Goal: Communication & Community: Participate in discussion

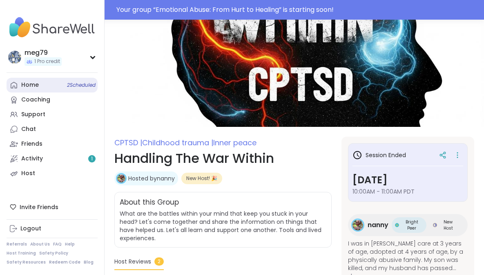
click at [43, 84] on link "Home 2 Scheduled" at bounding box center [52, 85] width 91 height 15
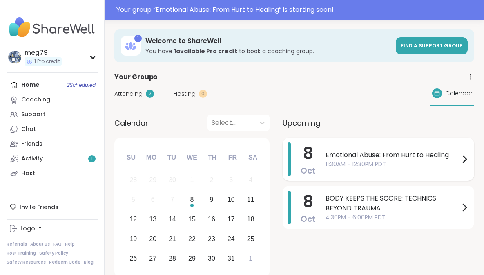
click at [375, 158] on span "Emotional Abuse: From Hurt to Healing" at bounding box center [393, 155] width 134 height 10
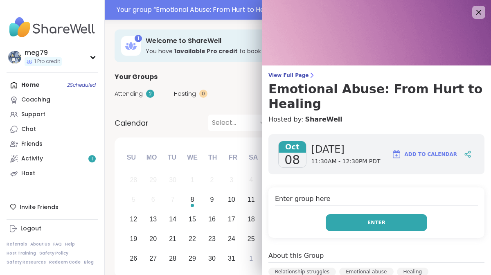
click at [349, 222] on button "Enter" at bounding box center [375, 222] width 101 height 17
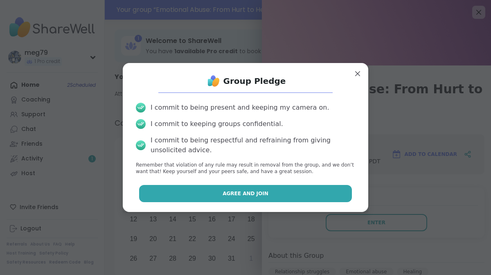
click at [245, 192] on span "Agree and Join" at bounding box center [245, 193] width 46 height 7
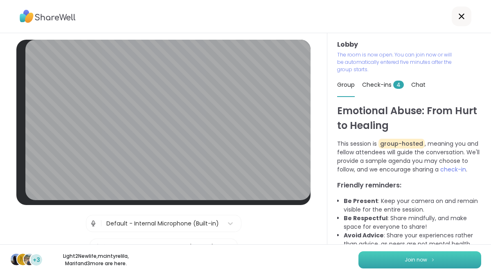
click at [391, 258] on button "Join now" at bounding box center [419, 259] width 123 height 17
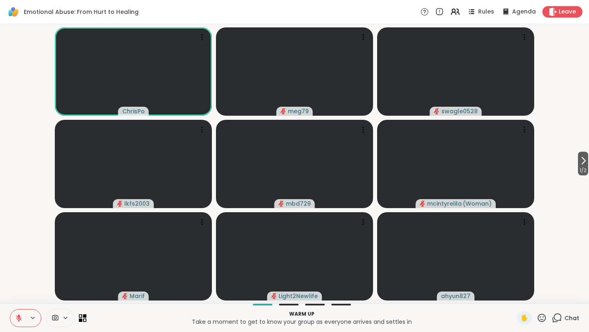
click at [83, 274] on icon at bounding box center [83, 318] width 8 height 8
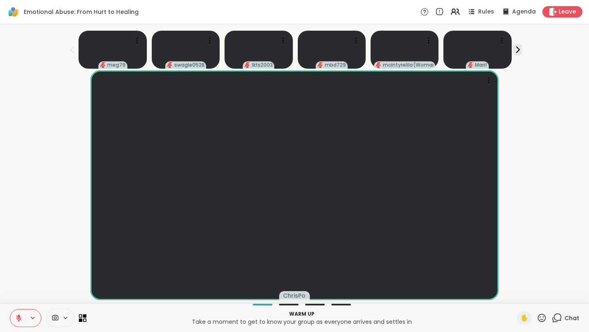
click at [83, 274] on icon at bounding box center [83, 318] width 8 height 8
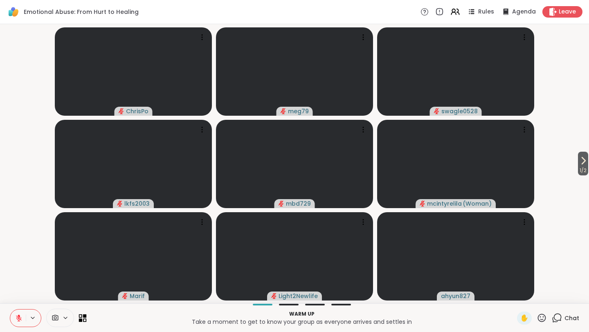
click at [83, 274] on icon at bounding box center [83, 318] width 8 height 8
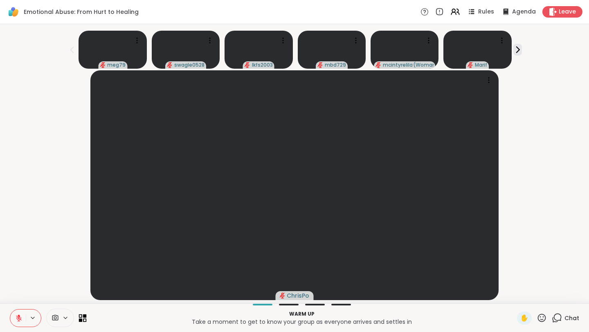
click at [83, 274] on icon at bounding box center [83, 318] width 8 height 8
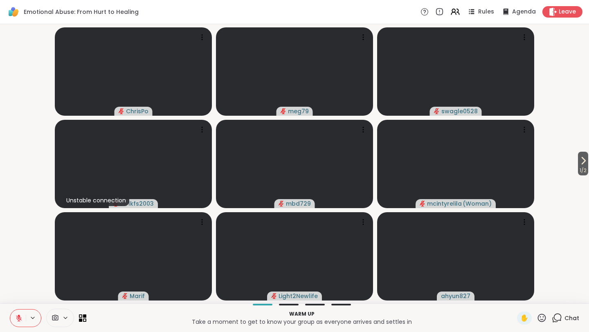
click at [484, 274] on icon at bounding box center [558, 317] width 8 height 7
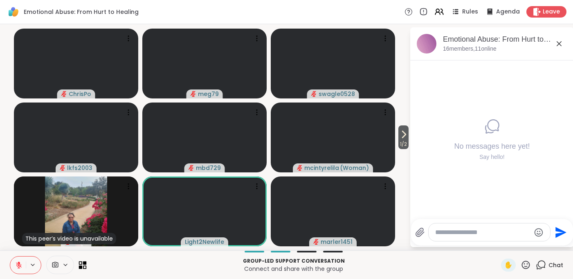
click at [83, 265] on icon at bounding box center [83, 265] width 8 height 8
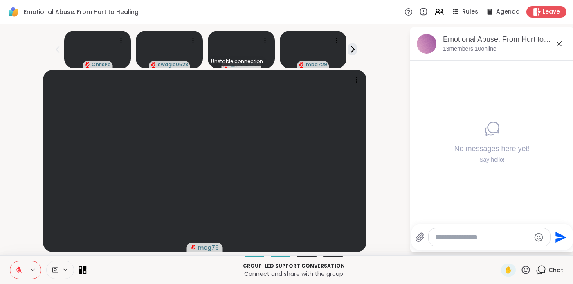
click at [85, 271] on icon at bounding box center [83, 270] width 8 height 8
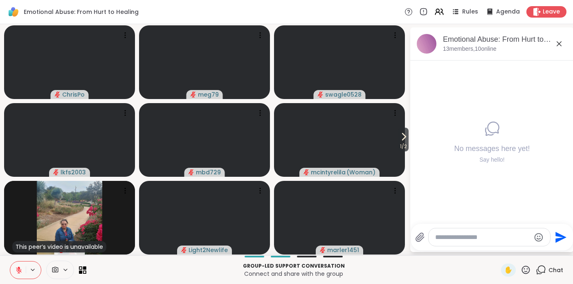
click at [56, 271] on icon at bounding box center [55, 270] width 7 height 8
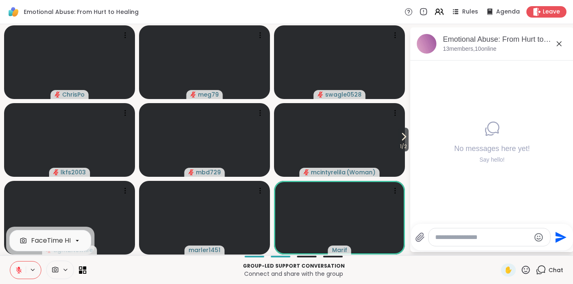
click at [104, 264] on p "Group-led support conversation" at bounding box center [293, 265] width 405 height 7
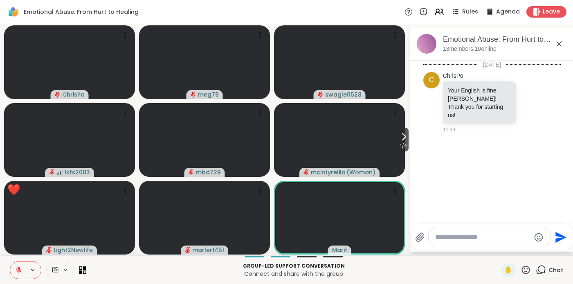
click at [484, 269] on icon at bounding box center [525, 270] width 10 height 10
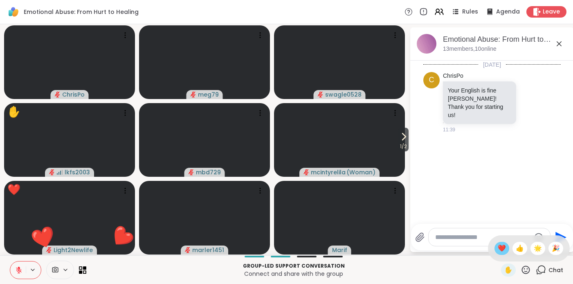
click at [484, 249] on span "❤️" at bounding box center [502, 248] width 8 height 10
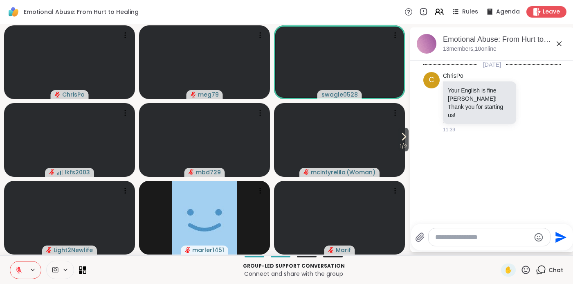
click at [66, 267] on icon at bounding box center [65, 269] width 7 height 7
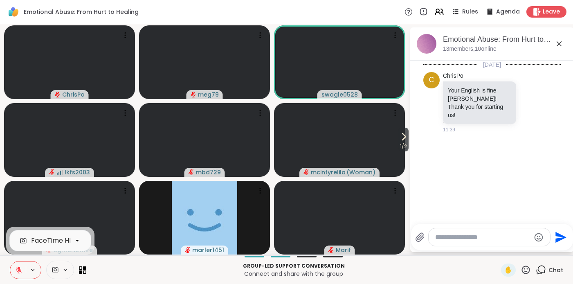
click at [57, 269] on icon at bounding box center [55, 270] width 7 height 8
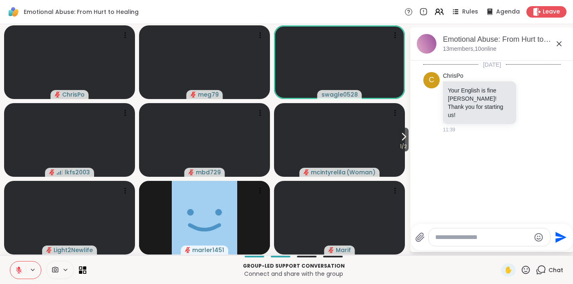
click at [57, 269] on icon at bounding box center [55, 270] width 7 height 8
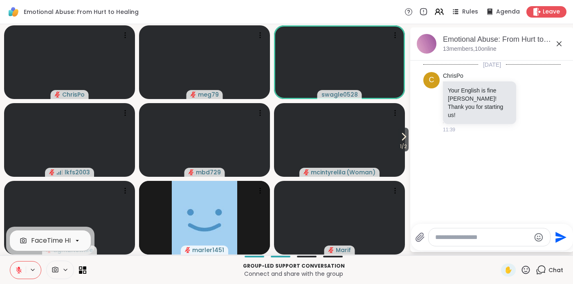
click at [77, 242] on icon at bounding box center [77, 240] width 7 height 7
click at [150, 267] on p "Group-led support conversation" at bounding box center [293, 265] width 405 height 7
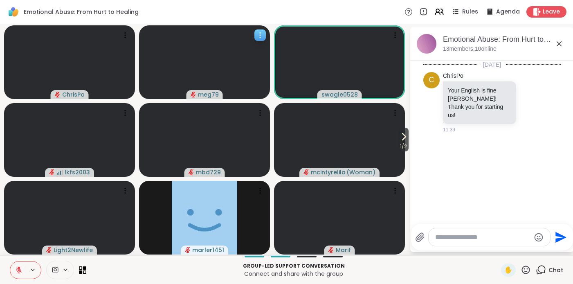
click at [262, 36] on icon at bounding box center [260, 35] width 8 height 8
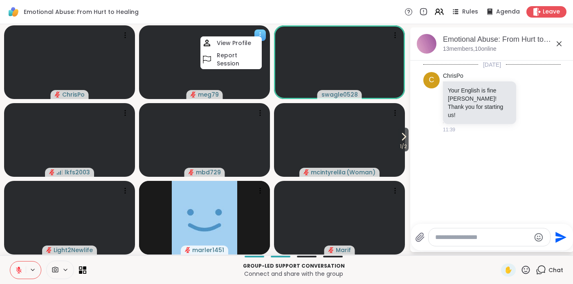
click at [262, 36] on icon at bounding box center [260, 35] width 8 height 8
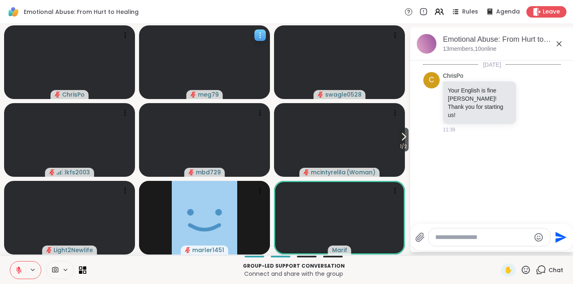
click at [146, 89] on video at bounding box center [204, 62] width 131 height 74
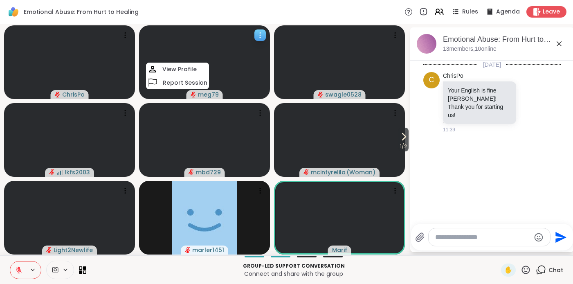
click at [146, 89] on video at bounding box center [204, 62] width 131 height 74
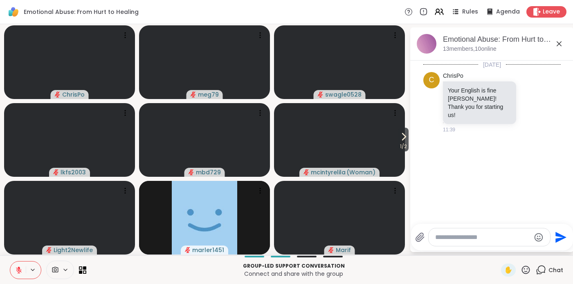
click at [20, 268] on icon at bounding box center [19, 267] width 2 height 3
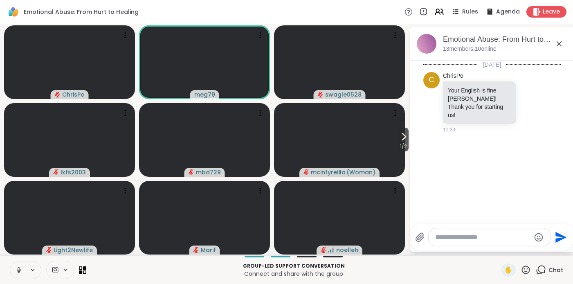
click at [17, 270] on icon at bounding box center [19, 270] width 4 height 2
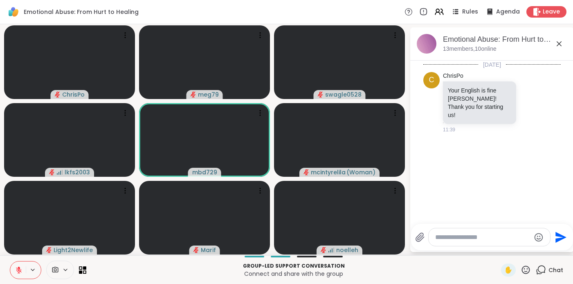
click at [484, 270] on icon at bounding box center [525, 270] width 10 height 10
click at [484, 247] on span "❤️" at bounding box center [502, 248] width 8 height 10
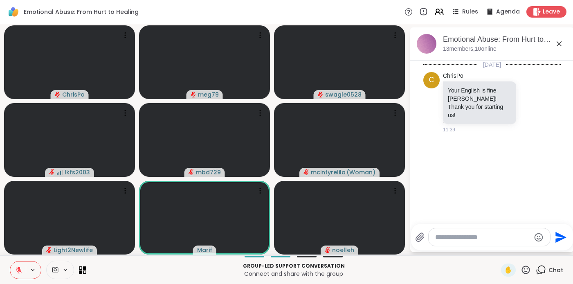
click at [484, 270] on icon at bounding box center [525, 270] width 10 height 10
click at [484, 248] on span "❤️" at bounding box center [502, 248] width 8 height 10
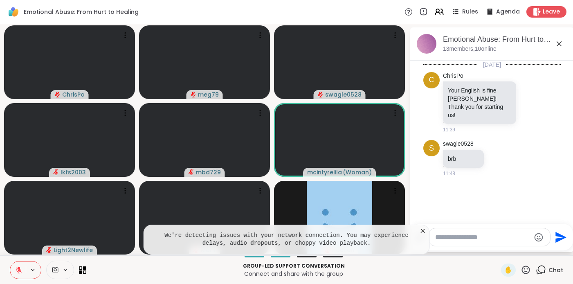
click at [484, 243] on div at bounding box center [488, 237] width 121 height 18
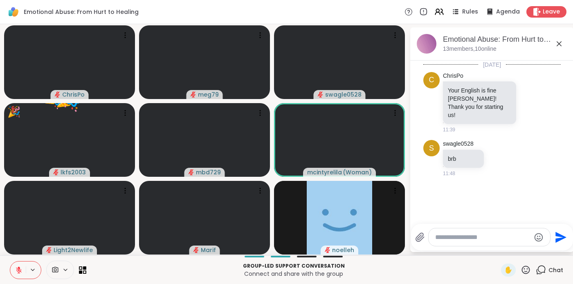
click at [484, 267] on icon at bounding box center [526, 269] width 8 height 8
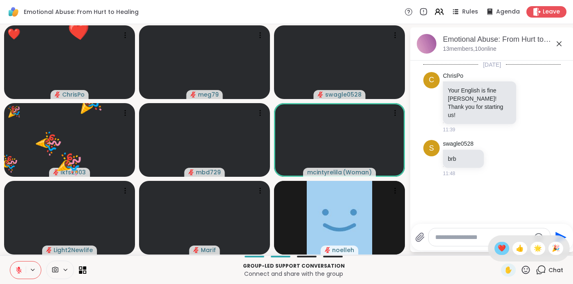
click at [484, 244] on span "❤️" at bounding box center [502, 248] width 8 height 10
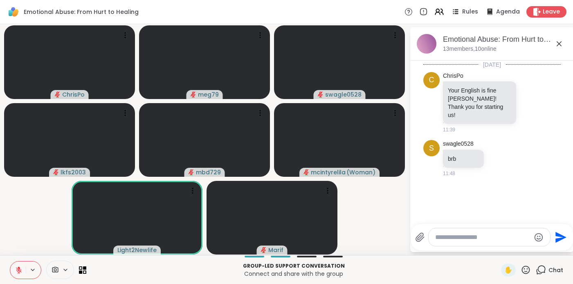
click at [484, 267] on icon at bounding box center [525, 270] width 10 height 10
click at [484, 247] on span "🌟" at bounding box center [538, 248] width 8 height 10
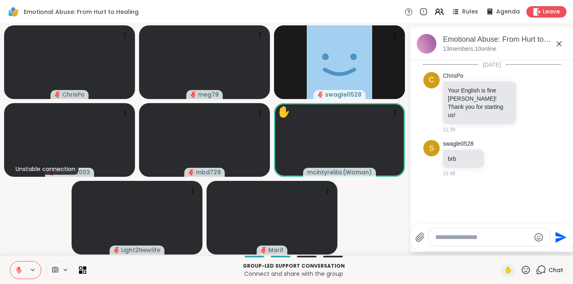
click at [56, 268] on icon at bounding box center [55, 270] width 7 height 8
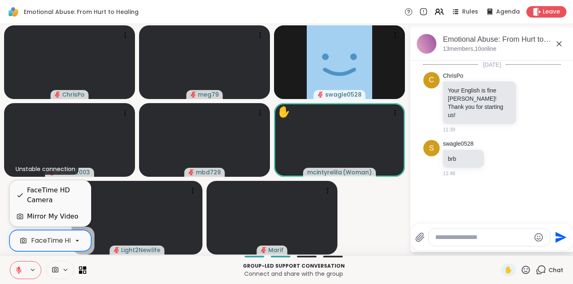
click at [76, 239] on icon at bounding box center [77, 240] width 7 height 7
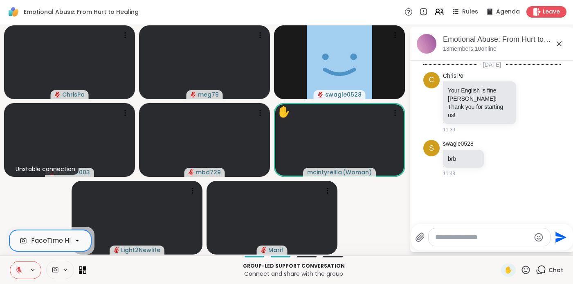
click at [76, 239] on icon at bounding box center [77, 240] width 7 height 7
click at [128, 271] on p "Connect and share with the group" at bounding box center [293, 273] width 405 height 8
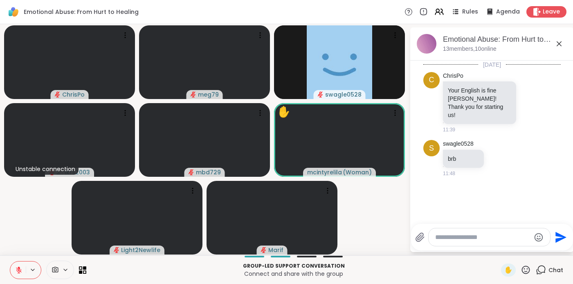
click at [66, 270] on icon at bounding box center [65, 270] width 3 height 2
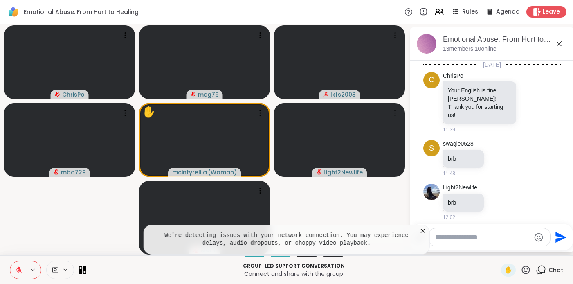
click at [422, 232] on icon at bounding box center [423, 231] width 8 height 8
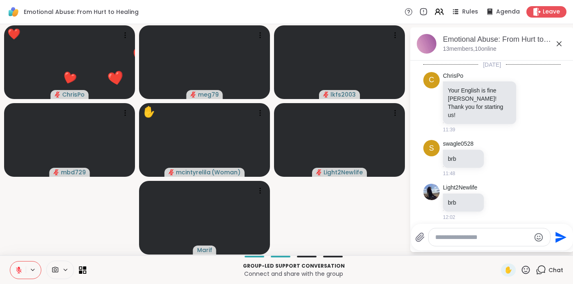
click at [484, 271] on icon at bounding box center [525, 270] width 10 height 10
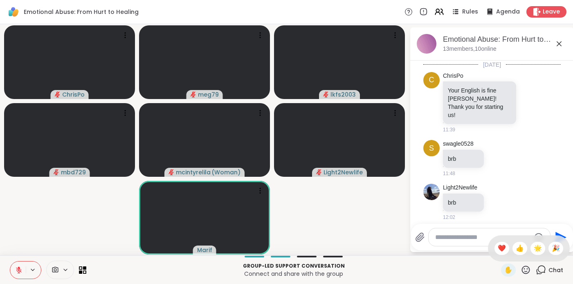
click at [471, 266] on p "Group-led support conversation" at bounding box center [293, 265] width 405 height 7
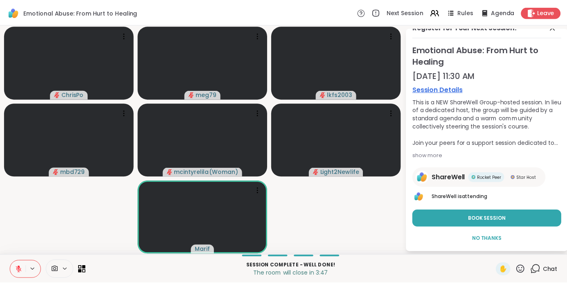
scroll to position [14, 0]
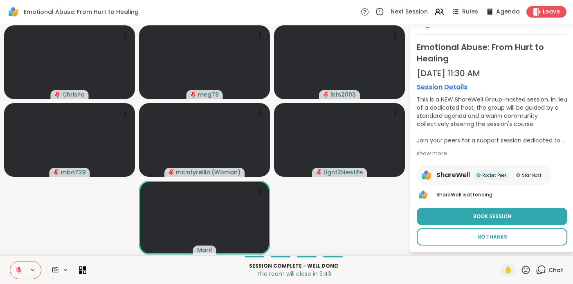
click at [484, 240] on span "No Thanks" at bounding box center [492, 236] width 30 height 7
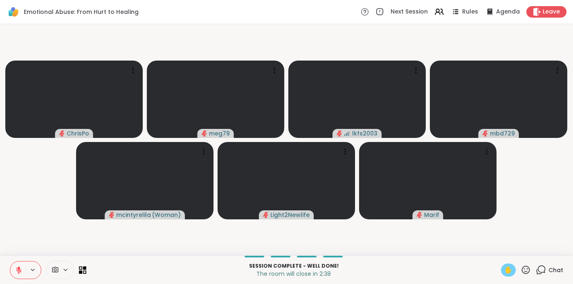
click at [484, 271] on span "✋" at bounding box center [508, 270] width 8 height 10
click at [19, 269] on icon at bounding box center [18, 269] width 7 height 7
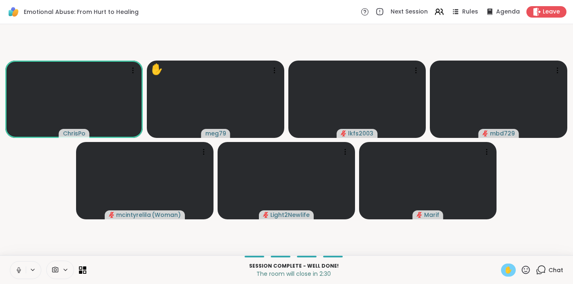
click at [18, 268] on icon at bounding box center [18, 269] width 7 height 7
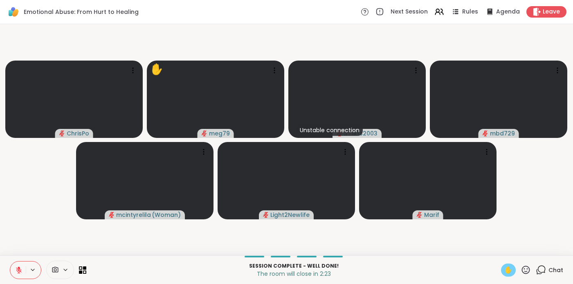
click at [17, 269] on icon at bounding box center [18, 269] width 7 height 7
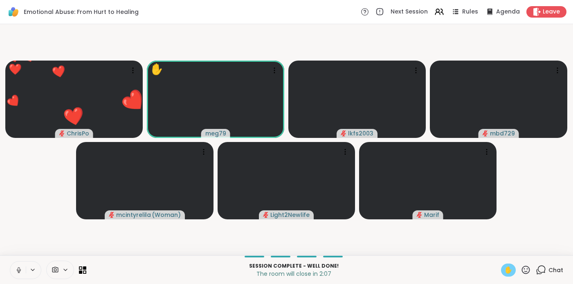
click at [18, 266] on icon at bounding box center [18, 269] width 7 height 7
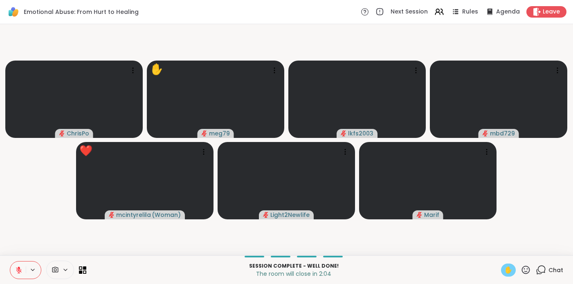
click at [484, 273] on div "✋" at bounding box center [516, 269] width 30 height 13
click at [484, 271] on span "✋" at bounding box center [508, 270] width 8 height 10
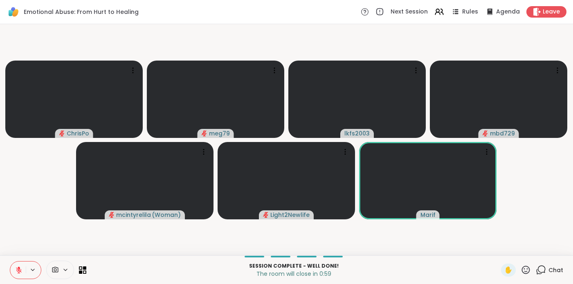
click at [484, 267] on icon at bounding box center [526, 269] width 8 height 8
click at [484, 249] on span "❤️" at bounding box center [502, 248] width 8 height 10
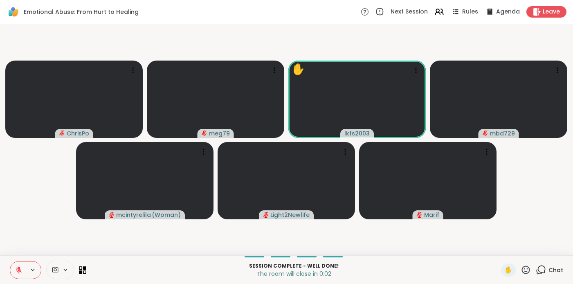
click at [484, 267] on icon at bounding box center [525, 270] width 10 height 10
click at [484, 245] on span "🌟" at bounding box center [538, 248] width 8 height 10
click at [484, 268] on icon at bounding box center [525, 270] width 10 height 10
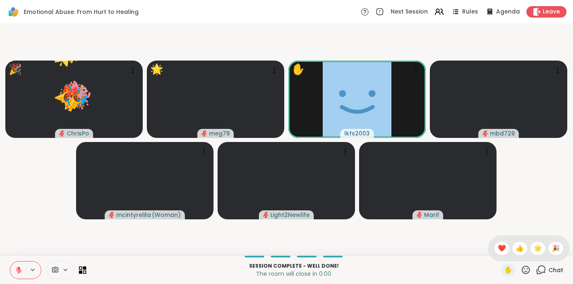
click at [484, 245] on div "🎉" at bounding box center [555, 248] width 15 height 13
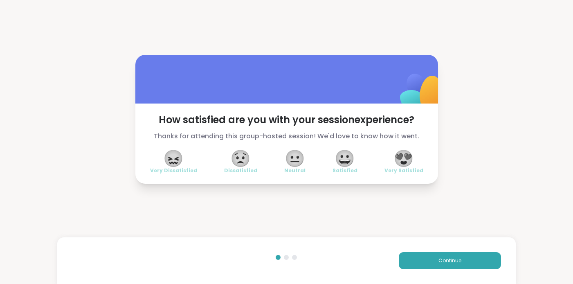
click at [399, 156] on span "😍" at bounding box center [403, 158] width 20 height 15
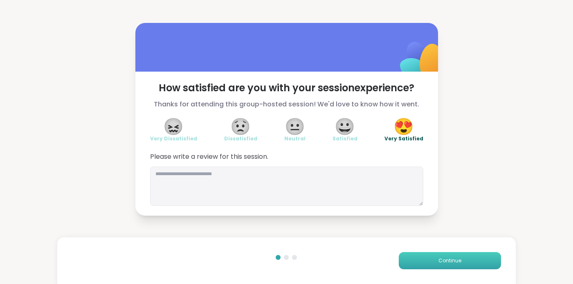
click at [419, 257] on button "Continue" at bounding box center [450, 260] width 102 height 17
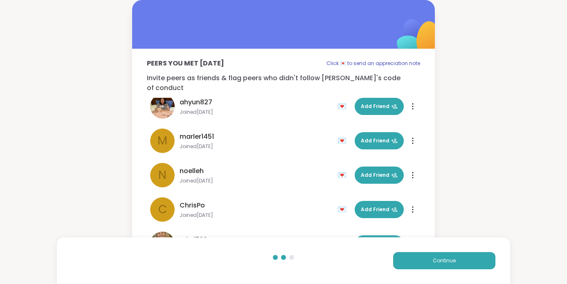
scroll to position [231, 0]
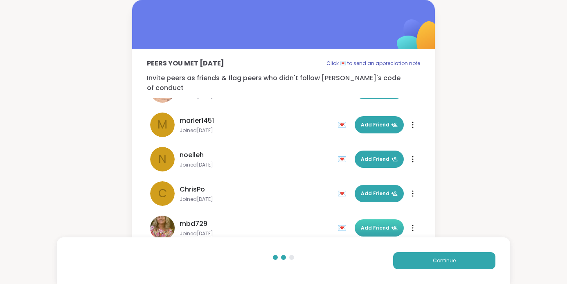
click at [363, 224] on span "Add Friend" at bounding box center [379, 227] width 37 height 7
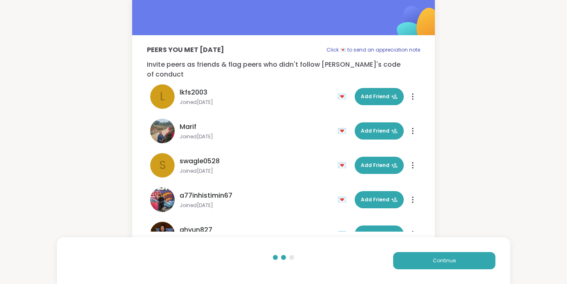
scroll to position [45, 0]
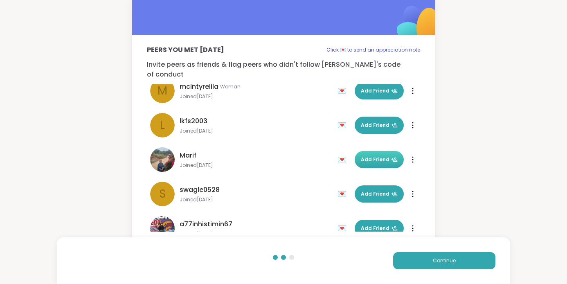
click at [368, 156] on span "Add Friend" at bounding box center [379, 159] width 37 height 7
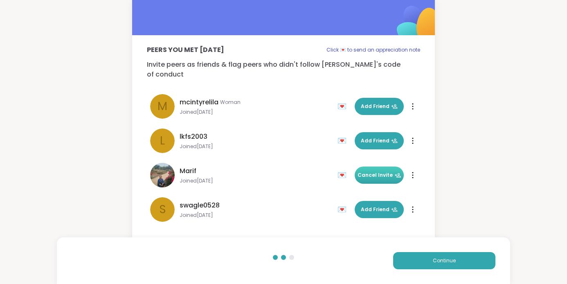
scroll to position [0, 0]
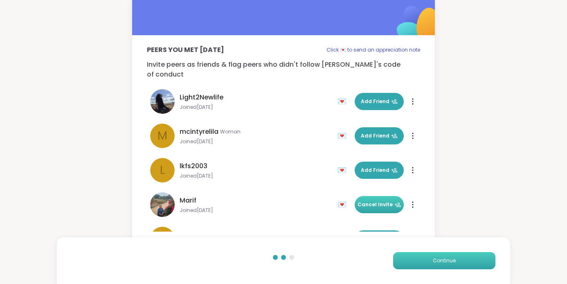
click at [431, 258] on button "Continue" at bounding box center [444, 260] width 102 height 17
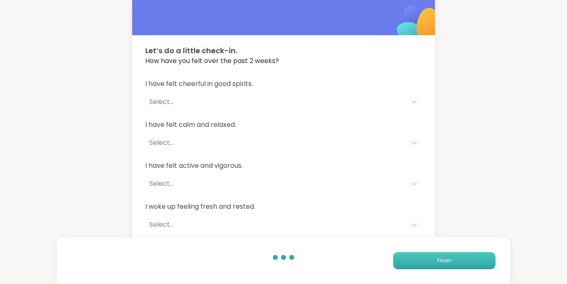
click at [419, 262] on button "Finish" at bounding box center [444, 260] width 102 height 17
